Goal: Task Accomplishment & Management: Use online tool/utility

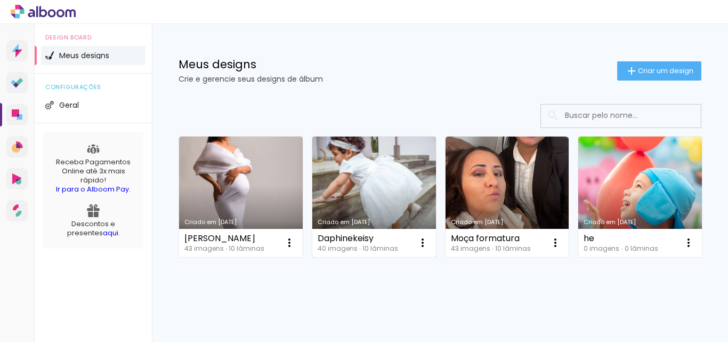
click at [379, 193] on link "Criado em [DATE]" at bounding box center [374, 196] width 124 height 120
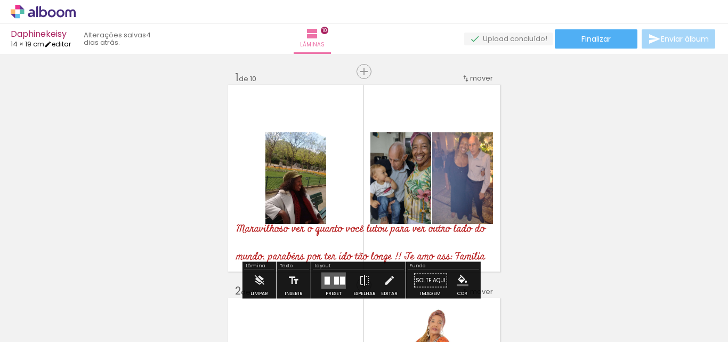
click at [65, 45] on link "editar" at bounding box center [57, 43] width 27 height 9
type input "1"
type input "19,2"
type input "28"
type input "0"
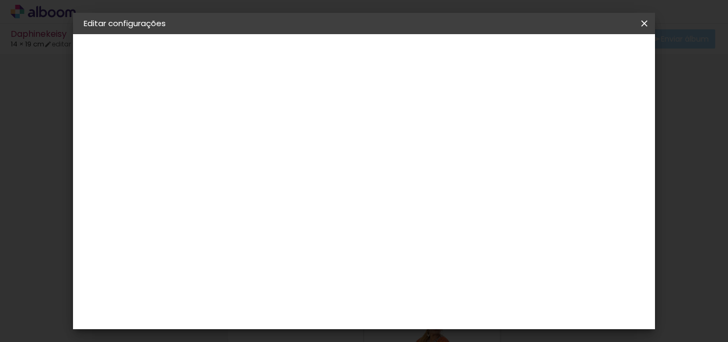
drag, startPoint x: 574, startPoint y: 57, endPoint x: 560, endPoint y: 79, distance: 26.6
click at [422, 79] on header "Tamanho livre Defina a largura, altura e sangria das lâminas. Voltar Salvar con…" at bounding box center [317, 80] width 210 height 93
click at [409, 58] on span "Salvar configurações" at bounding box center [382, 60] width 54 height 15
click at [409, 54] on span "Salvar configurações" at bounding box center [382, 60] width 54 height 15
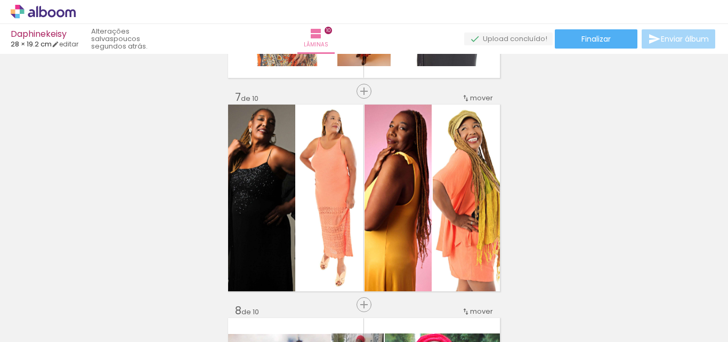
scroll to position [1206, 0]
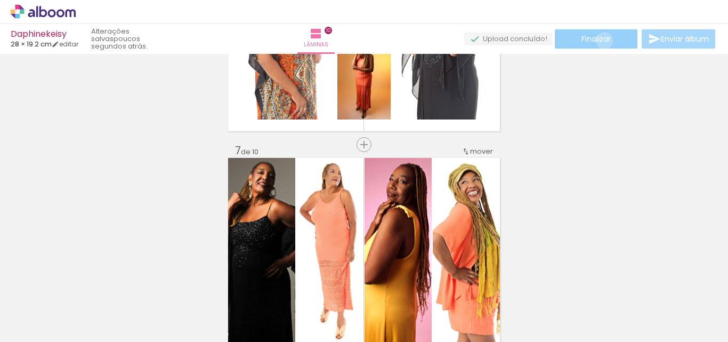
click at [601, 41] on span "Finalizar" at bounding box center [596, 38] width 29 height 7
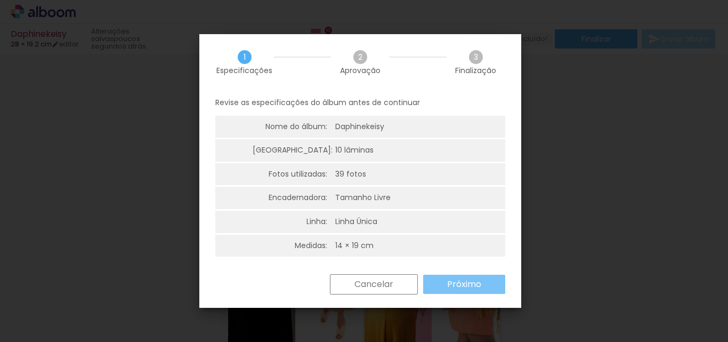
click at [0, 0] on slot "Próximo" at bounding box center [0, 0] width 0 height 0
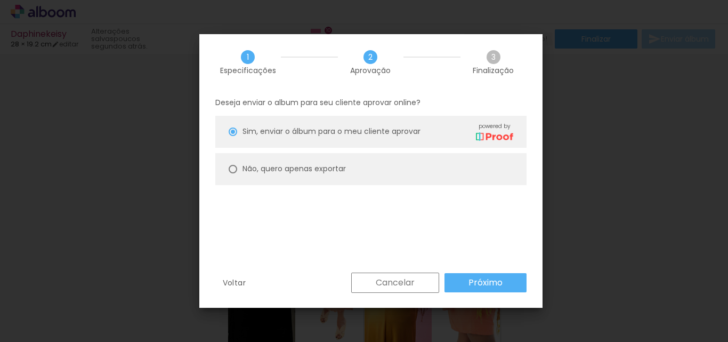
click at [240, 167] on paper-radio-button "Não, quero apenas exportar" at bounding box center [370, 169] width 311 height 32
type paper-radio-button "on"
click at [0, 0] on slot "Próximo" at bounding box center [0, 0] width 0 height 0
type input "Alta, 300 DPI"
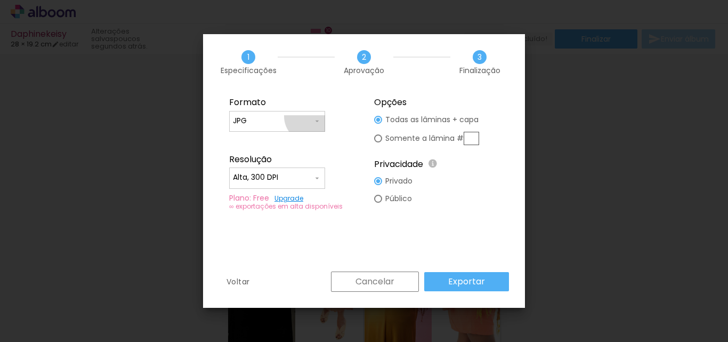
click at [311, 116] on input "JPG" at bounding box center [273, 121] width 80 height 11
click at [271, 138] on paper-item "PDF" at bounding box center [277, 140] width 96 height 21
type input "PDF"
click at [0, 0] on slot "Exportar" at bounding box center [0, 0] width 0 height 0
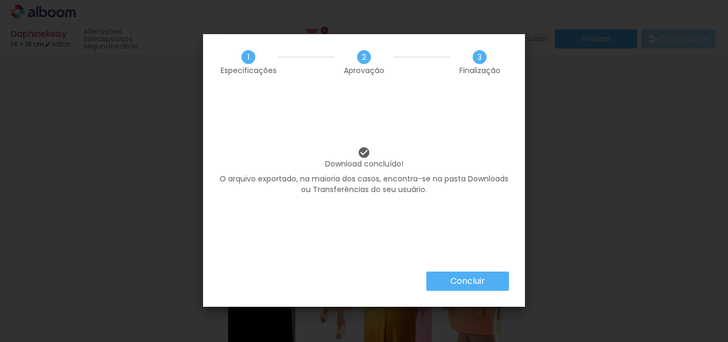
click at [0, 0] on slot "Concluir" at bounding box center [0, 0] width 0 height 0
